Goal: Transaction & Acquisition: Purchase product/service

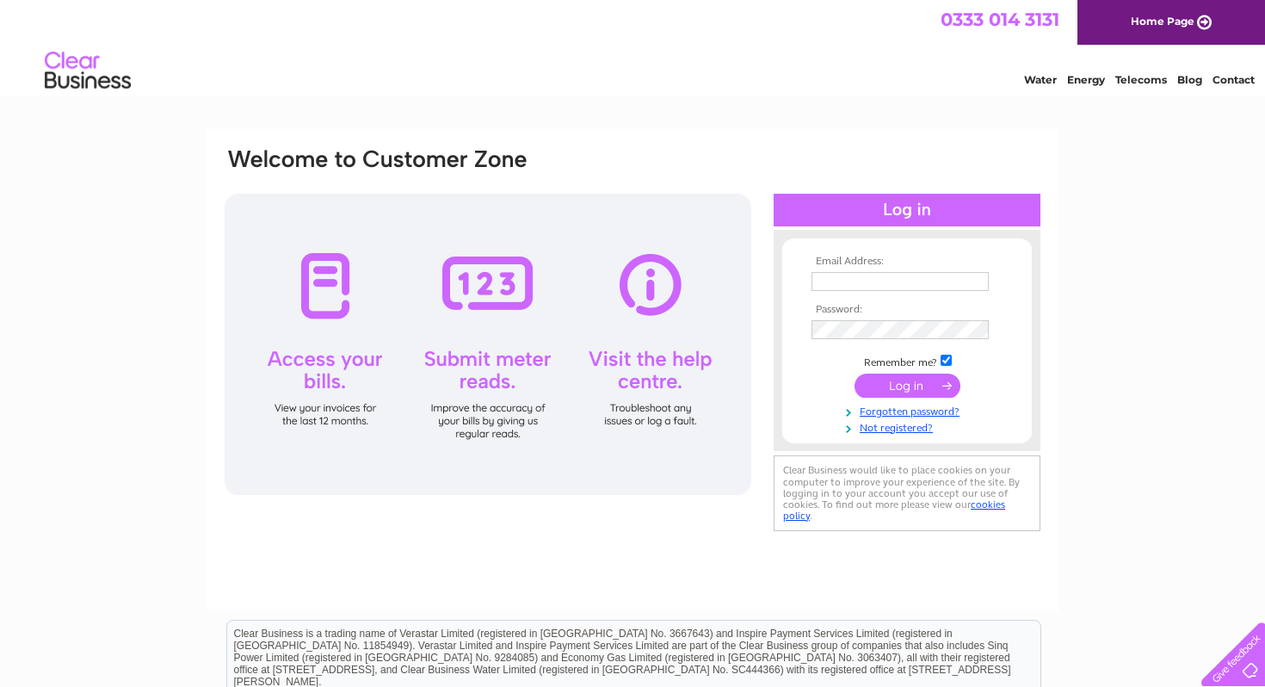
click at [866, 282] on input "text" at bounding box center [900, 281] width 177 height 19
type input "karen@thewee-boutique.co.uk"
click at [855, 375] on input "submit" at bounding box center [908, 387] width 106 height 24
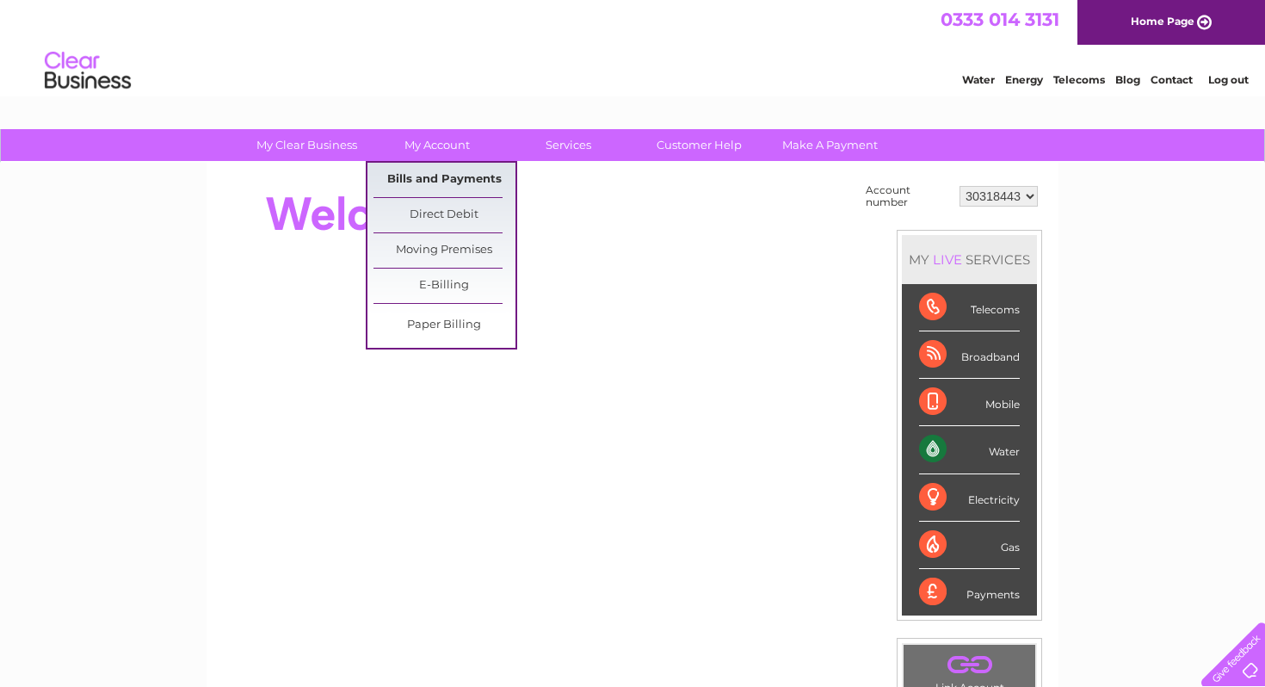
click at [452, 180] on link "Bills and Payments" at bounding box center [445, 180] width 142 height 34
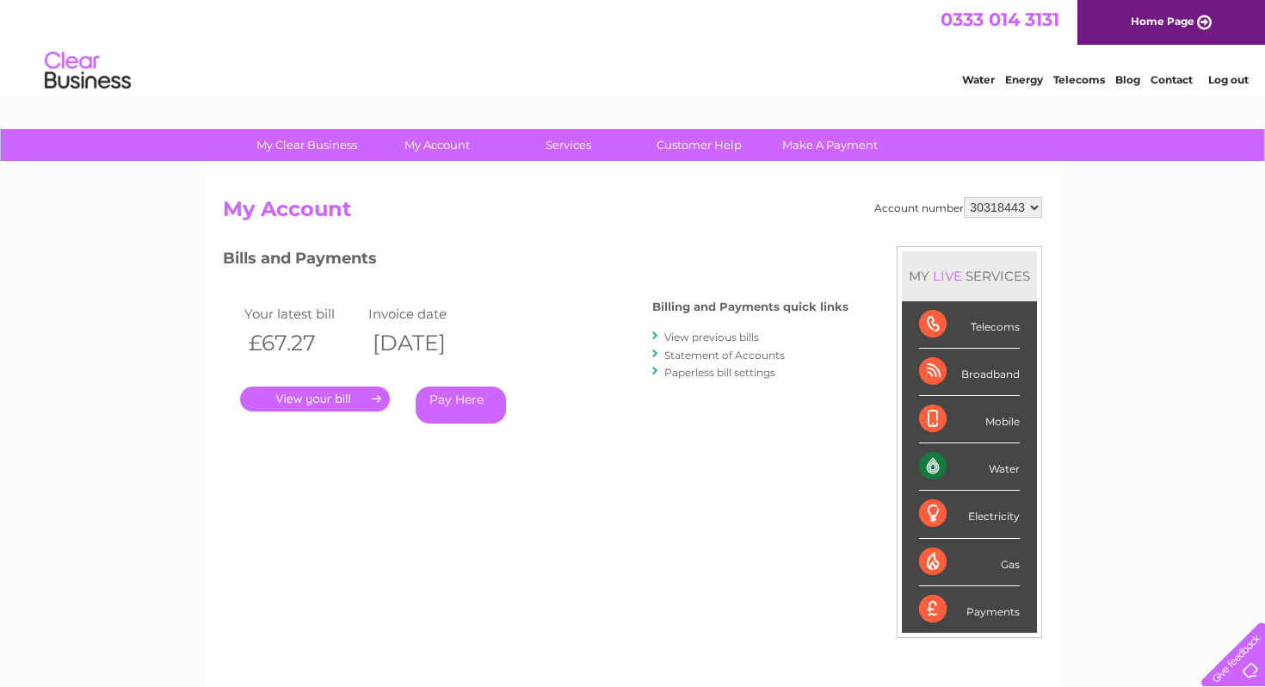
click at [474, 408] on link "Pay Here" at bounding box center [461, 404] width 90 height 37
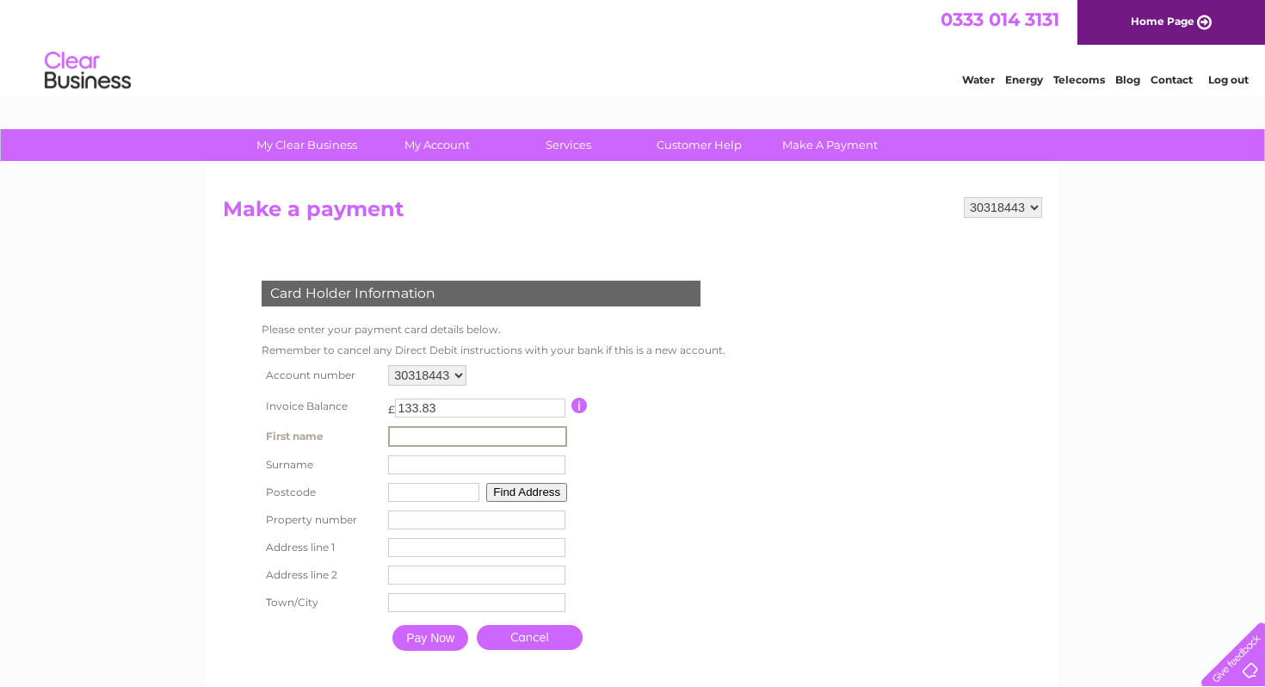
click at [448, 444] on input "text" at bounding box center [477, 436] width 179 height 21
type input "[PERSON_NAME]"
type input "McWilliam"
type input "EH48 2TG"
type input "24"
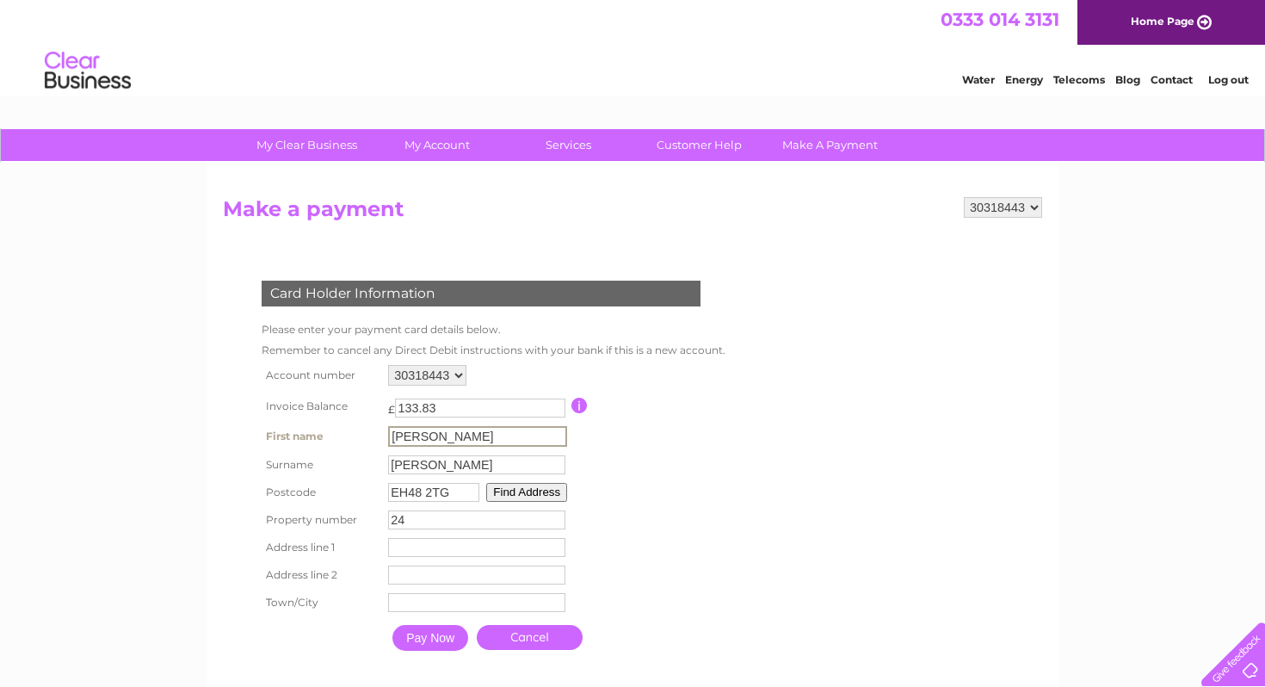
click at [454, 547] on input "text" at bounding box center [476, 547] width 177 height 19
type input "24 Sibbald View"
type input "Armadale"
type input "Bathgate"
click at [420, 645] on input "Pay Now" at bounding box center [430, 636] width 76 height 26
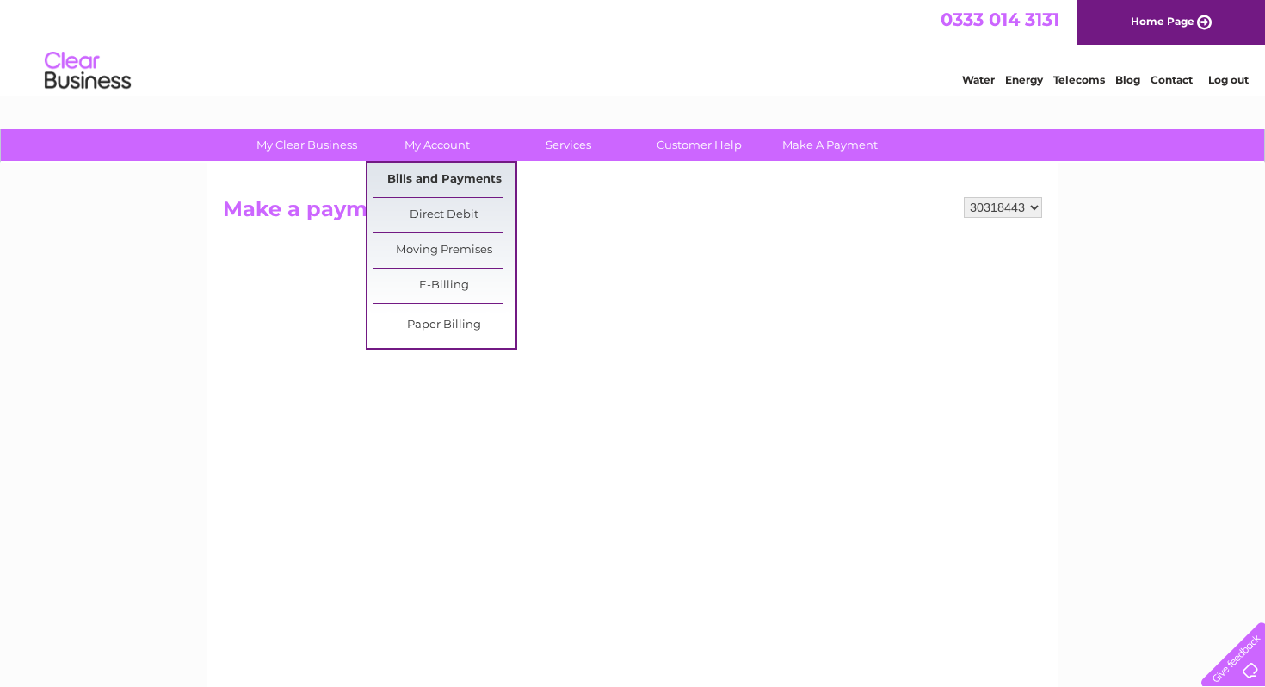
click at [450, 177] on link "Bills and Payments" at bounding box center [445, 180] width 142 height 34
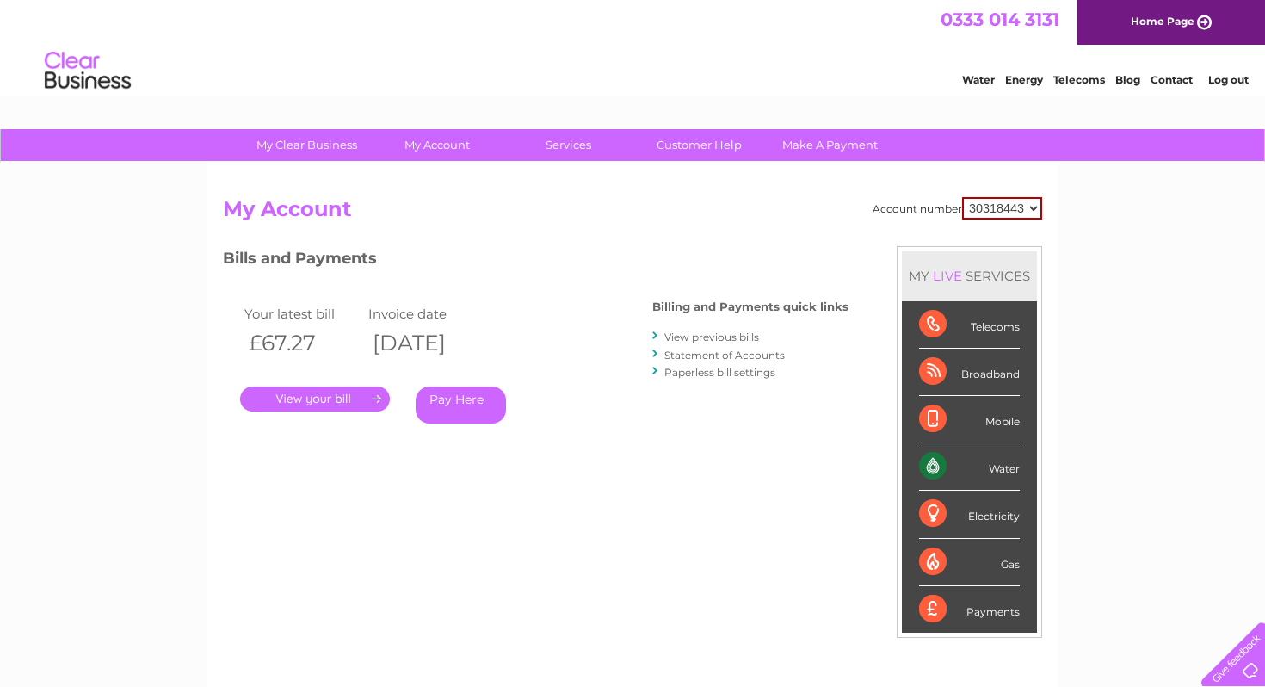
click at [469, 405] on link "Pay Here" at bounding box center [461, 404] width 90 height 37
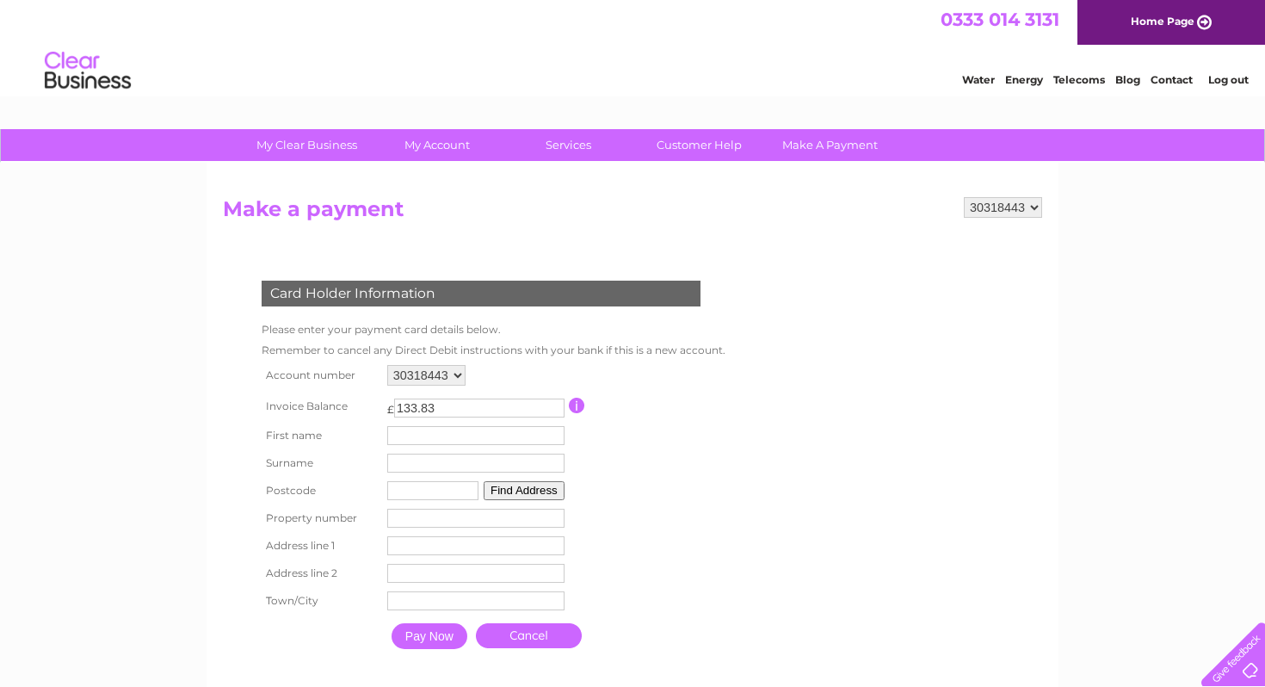
click at [487, 440] on input "text" at bounding box center [475, 435] width 177 height 19
type input "Karen"
type input "McWilliam"
type input "EH48 2TG"
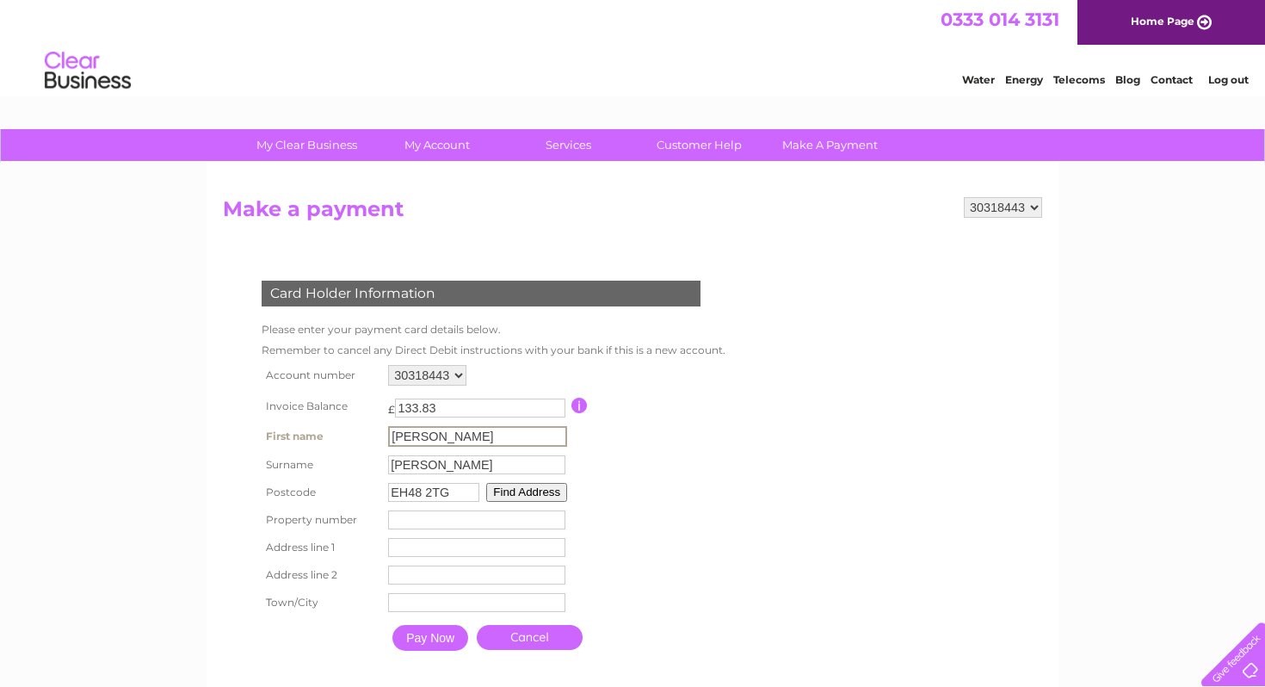
type input "24"
click at [438, 527] on input "24" at bounding box center [475, 518] width 177 height 19
click at [553, 488] on button "Find Address" at bounding box center [524, 490] width 81 height 19
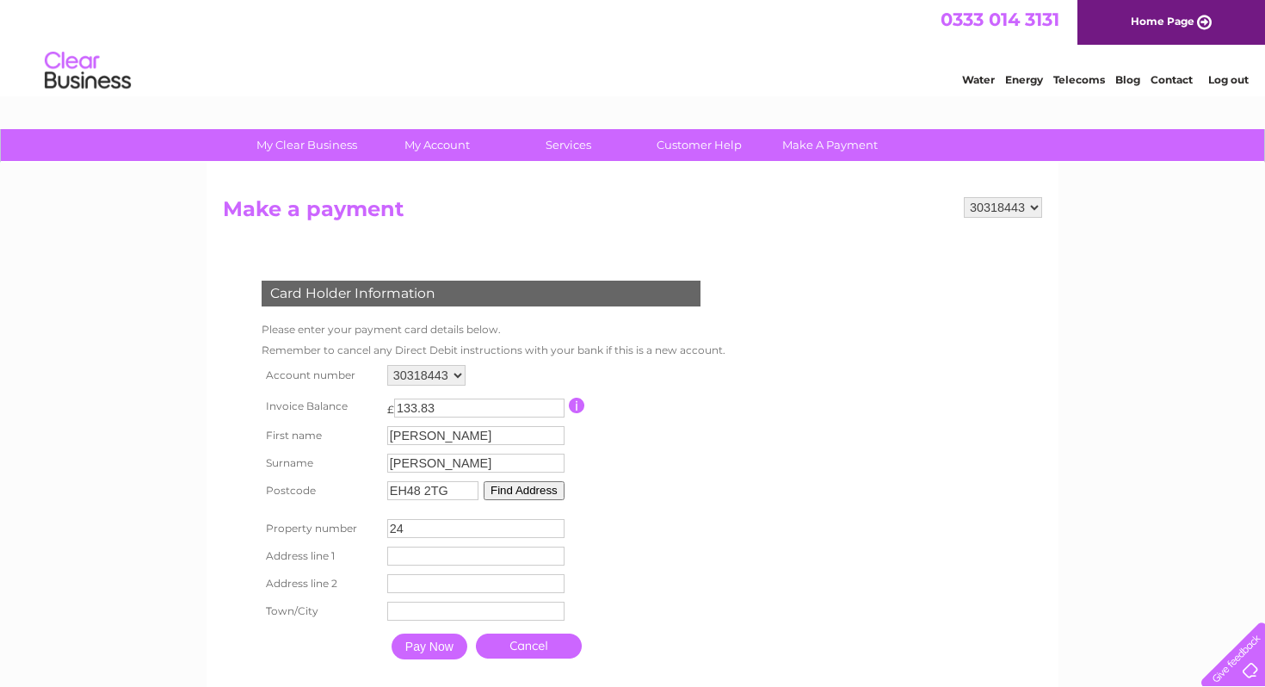
click at [436, 564] on input "text" at bounding box center [475, 556] width 177 height 19
type input "24 Sibbald View"
type input "Armadale"
type input "Bathgate"
click at [410, 553] on input "24 Sibbald View" at bounding box center [477, 557] width 179 height 21
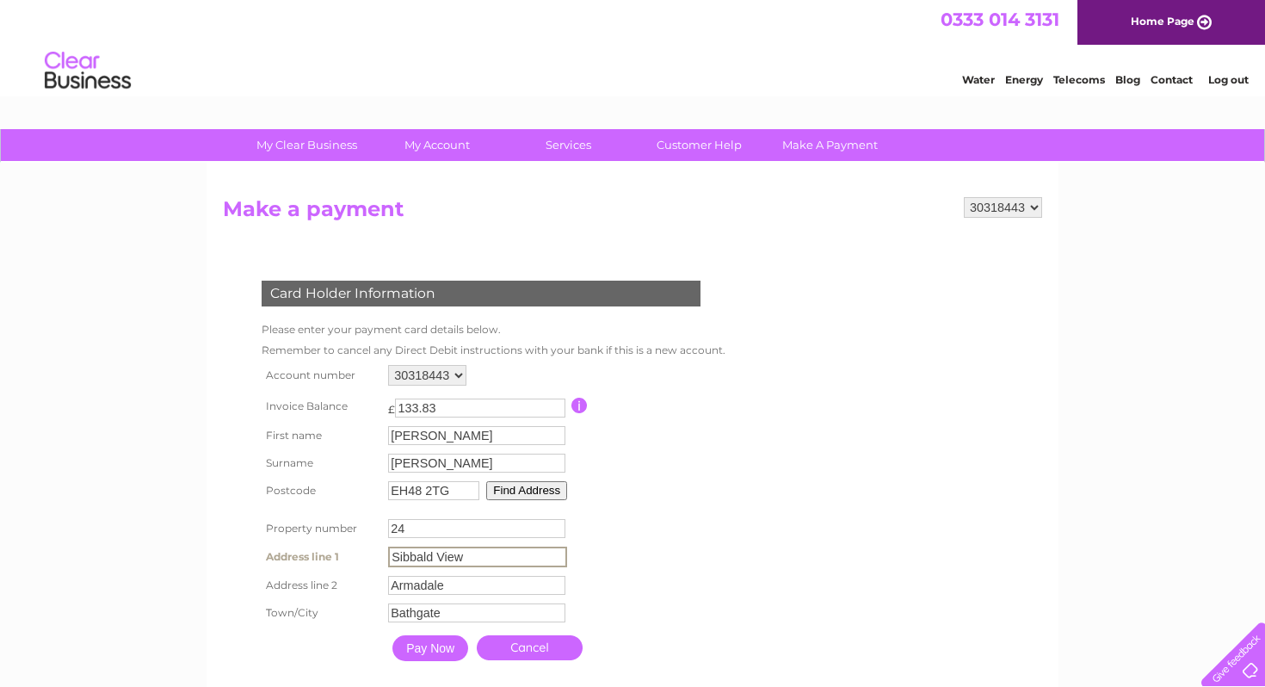
type input "Sibbald View"
click at [794, 530] on form "30318443 Make a payment Card Holder Information Please enter your payment card …" at bounding box center [632, 450] width 819 height 507
click at [439, 644] on input "Pay Now" at bounding box center [430, 647] width 76 height 26
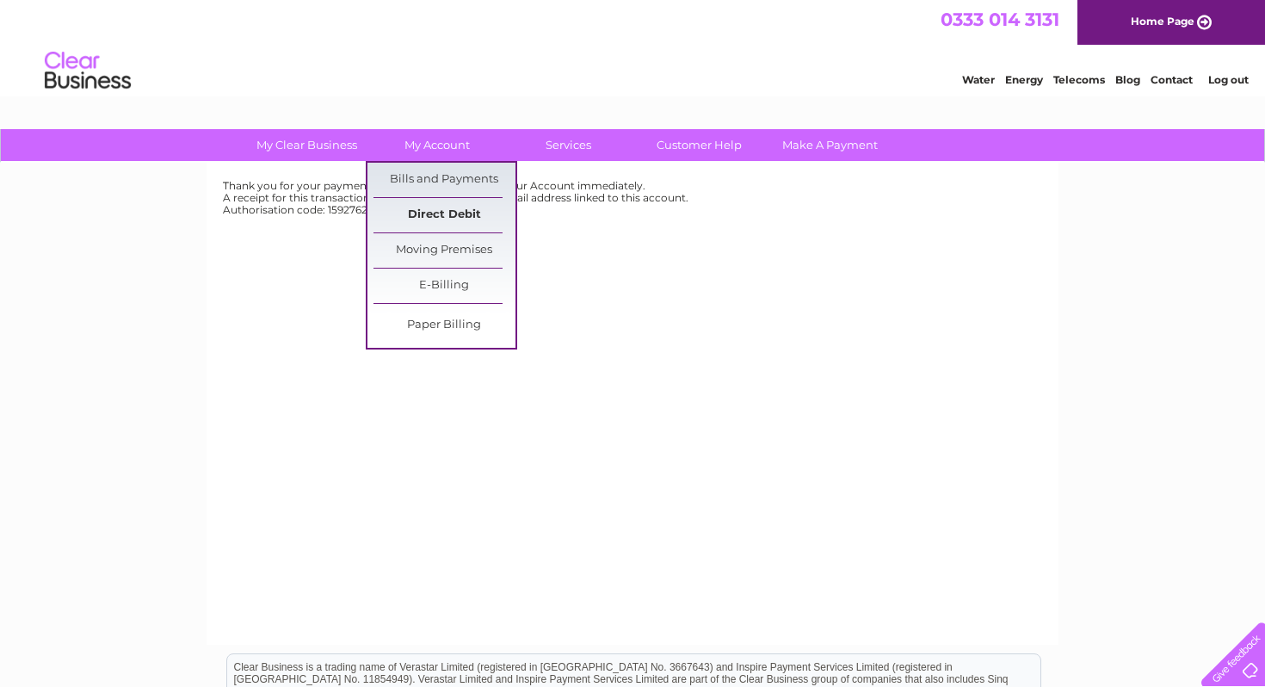
click at [437, 207] on link "Direct Debit" at bounding box center [445, 215] width 142 height 34
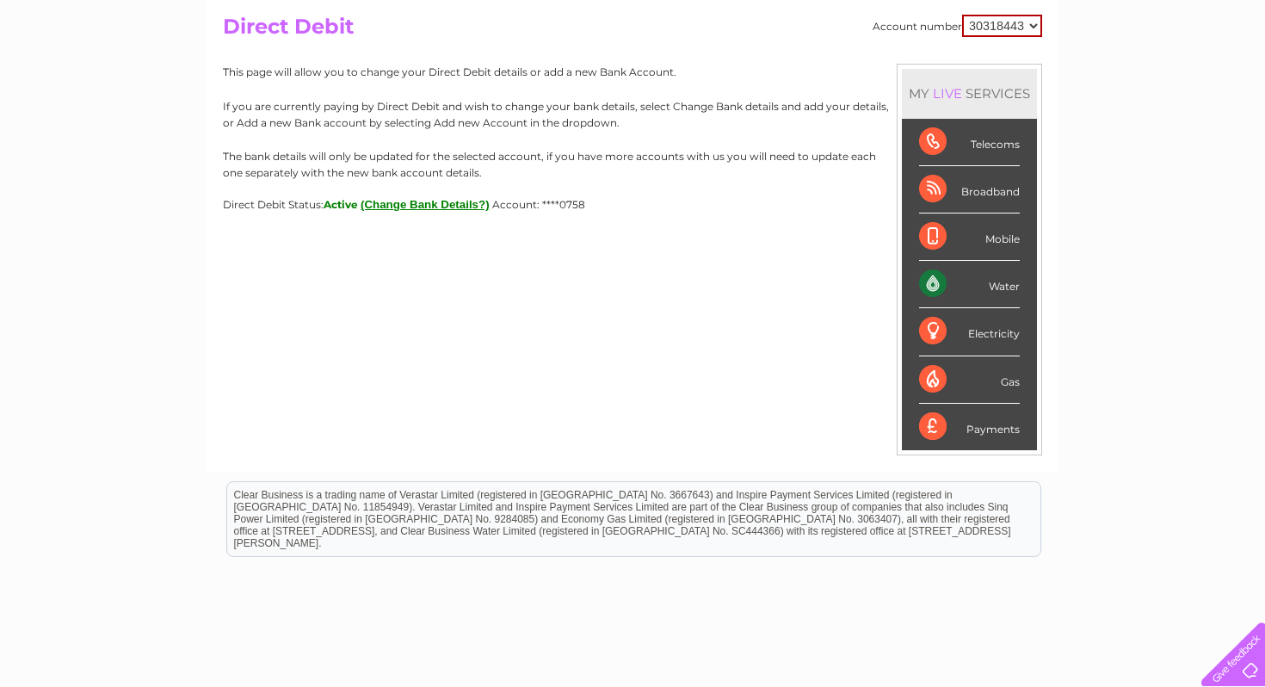
scroll to position [181, 0]
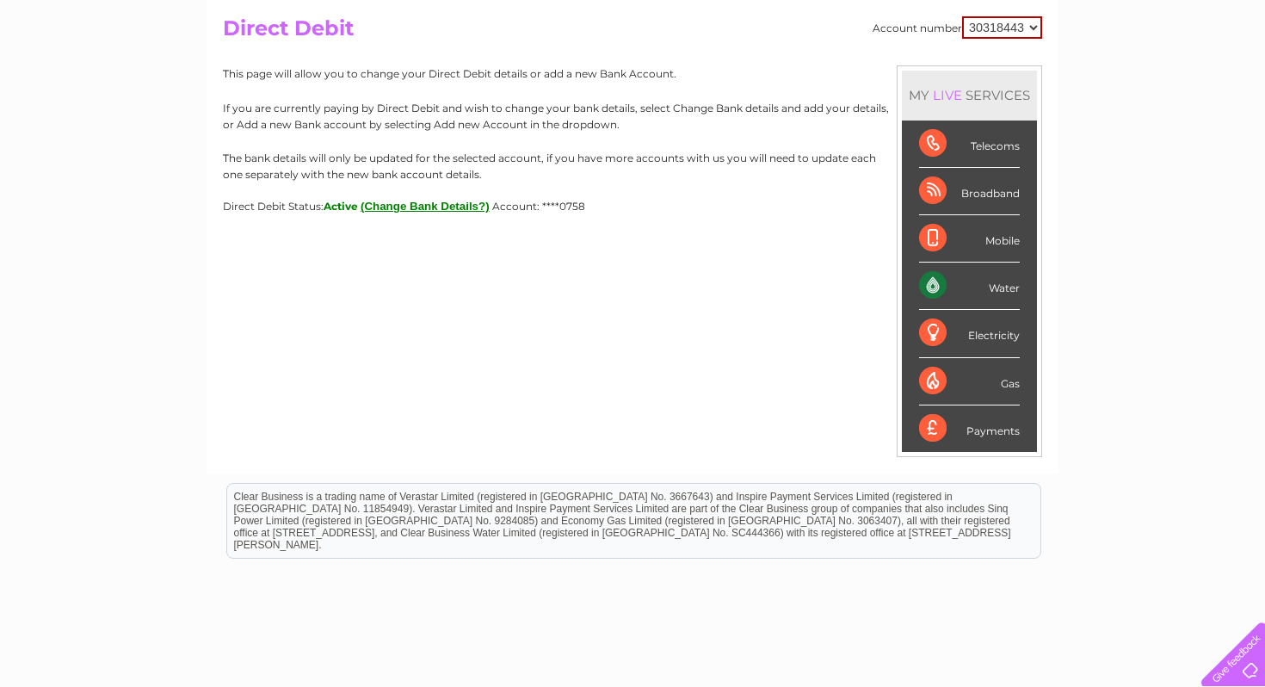
click at [435, 209] on button "(Change Bank Details?)" at bounding box center [425, 206] width 129 height 13
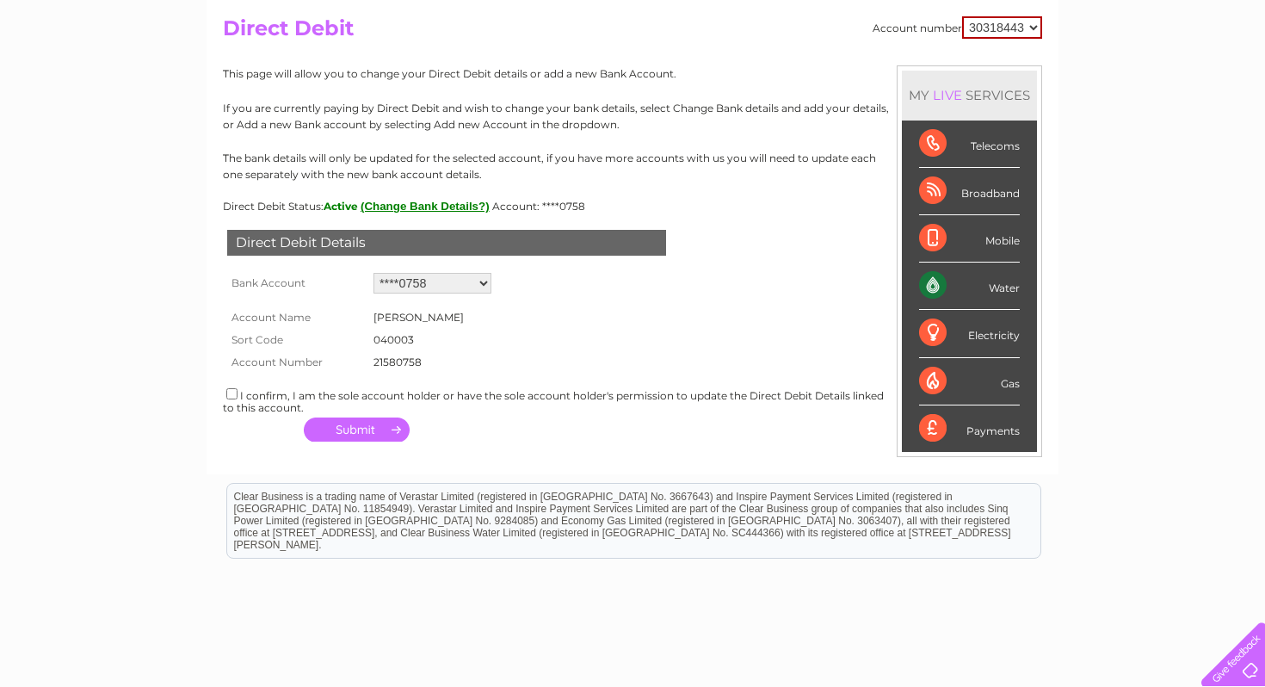
click at [232, 399] on input "checkbox" at bounding box center [231, 393] width 11 height 11
checkbox input "true"
click at [350, 433] on button "button" at bounding box center [357, 429] width 106 height 24
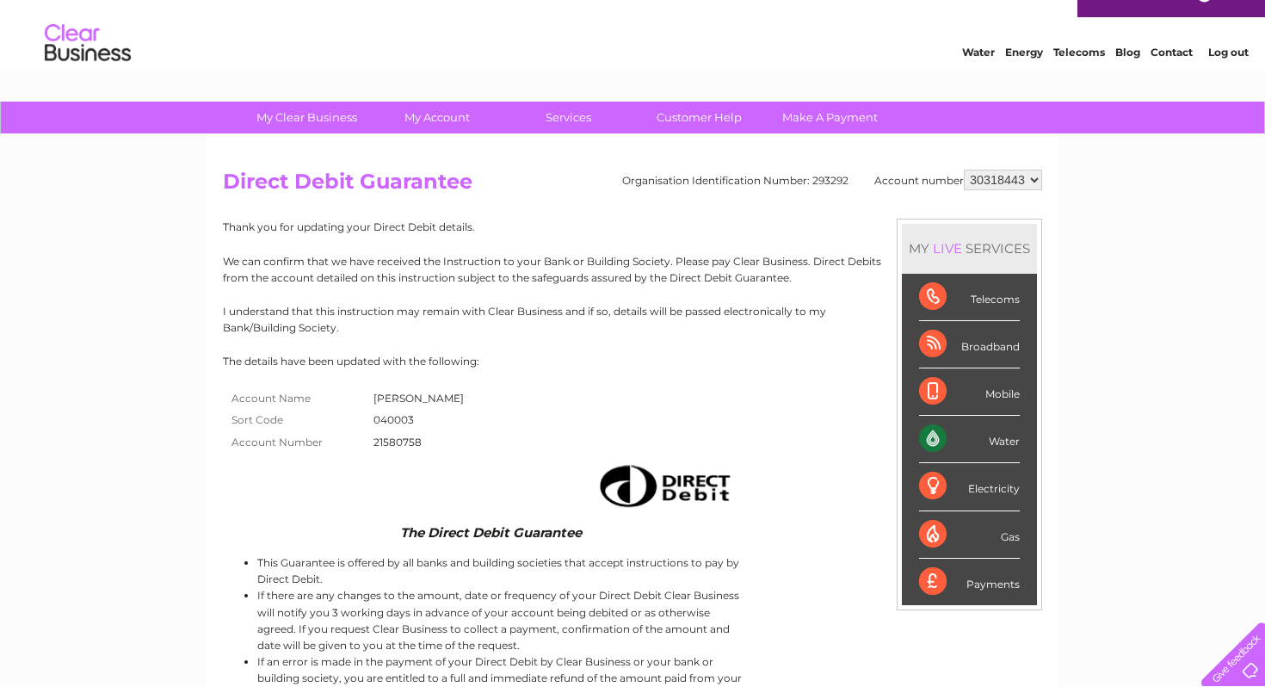
scroll to position [27, 0]
